Goal: Transaction & Acquisition: Book appointment/travel/reservation

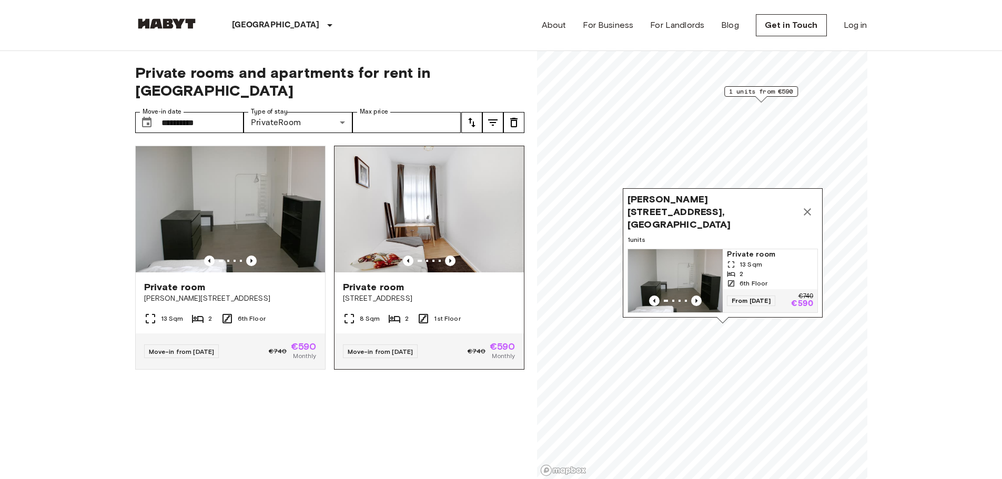
click at [430, 220] on img at bounding box center [428, 209] width 189 height 126
click at [485, 288] on div "Private room [STREET_ADDRESS]" at bounding box center [428, 292] width 189 height 40
click at [265, 215] on img at bounding box center [230, 209] width 189 height 126
drag, startPoint x: 264, startPoint y: 194, endPoint x: 100, endPoint y: 233, distance: 168.7
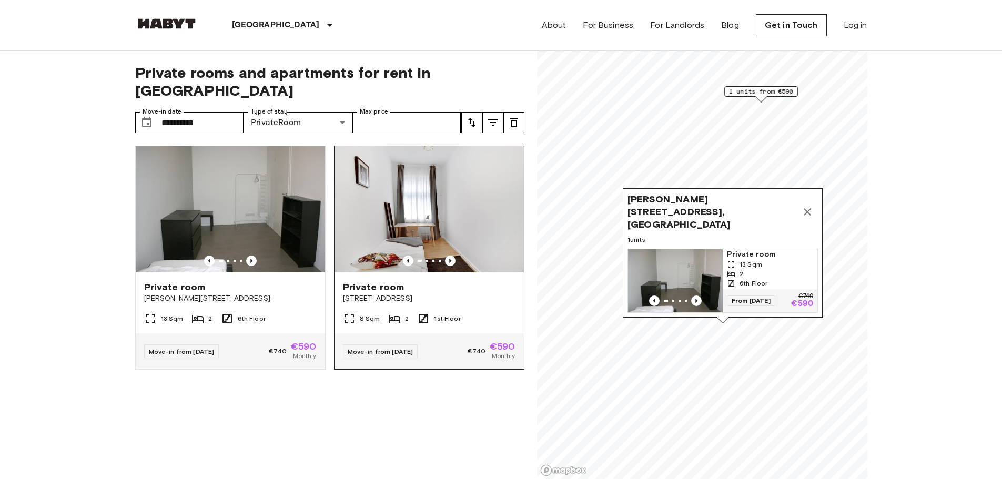
click at [441, 232] on img at bounding box center [428, 209] width 189 height 126
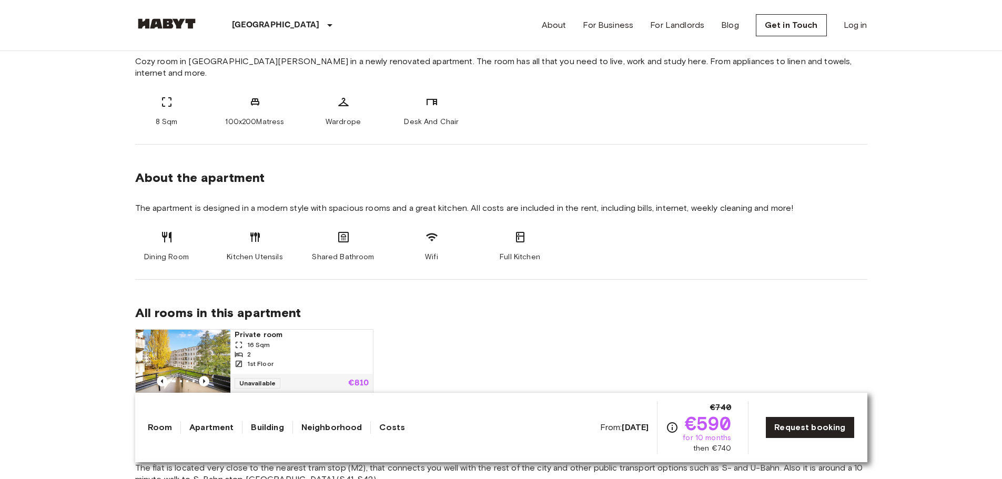
scroll to position [368, 0]
